Goal: Find specific page/section: Find specific page/section

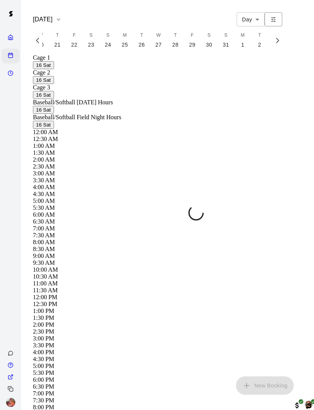
scroll to position [0, 3230]
click at [22, 45] on p "19" at bounding box center [19, 45] width 7 height 8
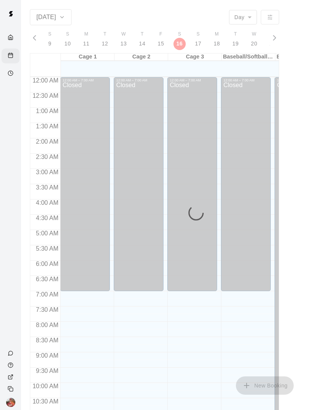
scroll to position [345, 0]
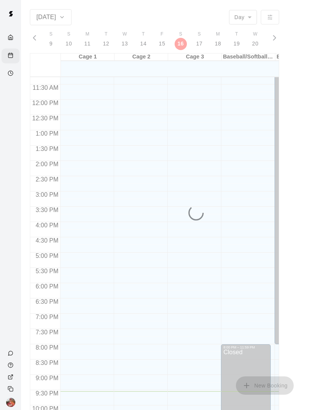
scroll to position [0, 3256]
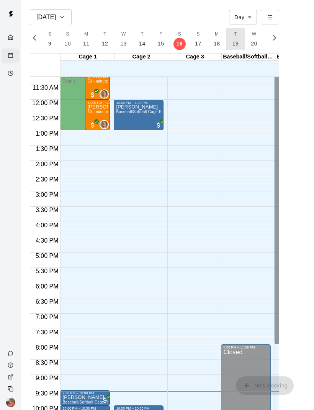
click at [235, 43] on p "19" at bounding box center [235, 44] width 7 height 8
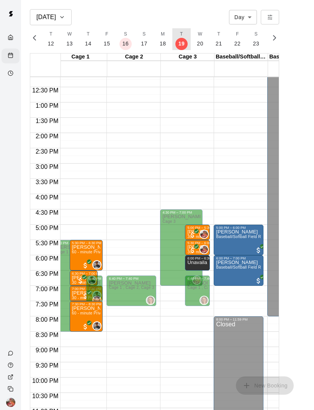
scroll to position [0, 9]
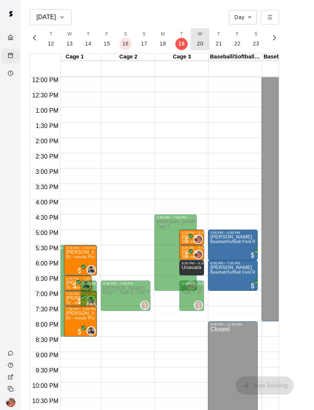
click at [201, 47] on button "W 20" at bounding box center [200, 39] width 19 height 22
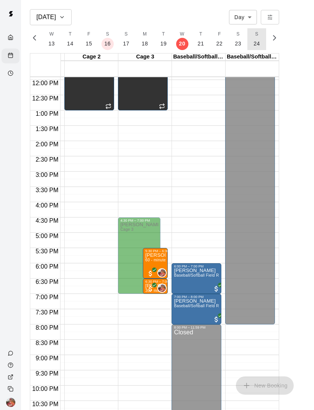
click at [259, 42] on button "S 24" at bounding box center [256, 39] width 19 height 22
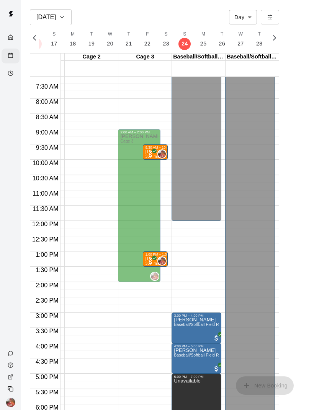
click at [153, 256] on icon "All customers have paid" at bounding box center [154, 258] width 5 height 5
click at [91, 43] on p "19" at bounding box center [91, 44] width 7 height 8
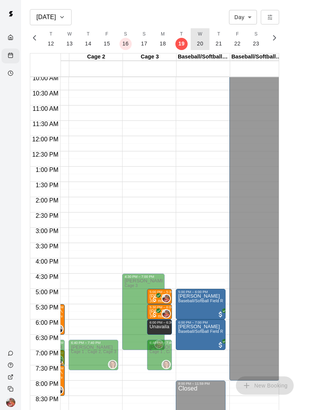
click at [198, 44] on p "20" at bounding box center [200, 44] width 7 height 8
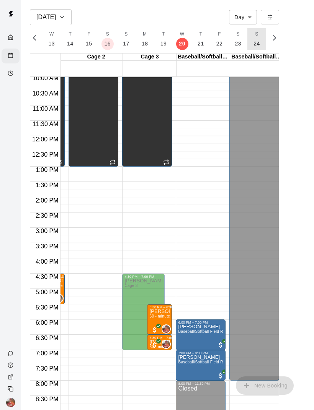
click at [254, 47] on button "S 24" at bounding box center [256, 39] width 19 height 22
